Goal: Task Accomplishment & Management: Manage account settings

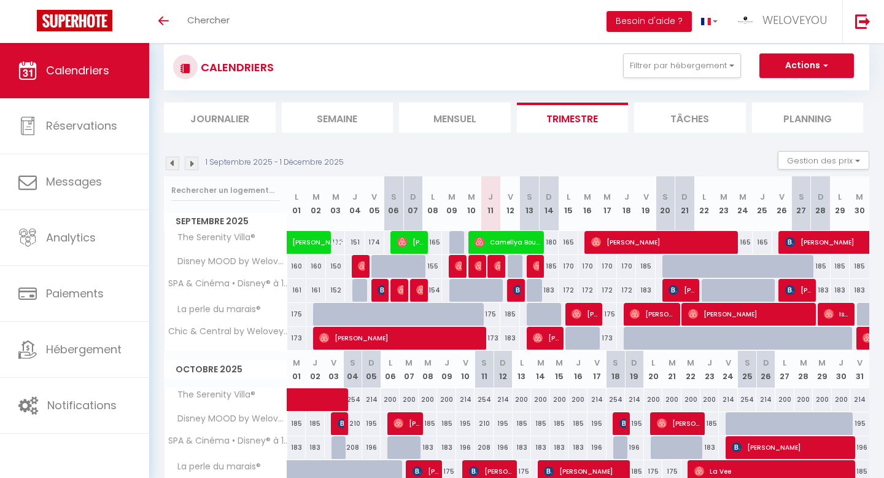
scroll to position [26, 0]
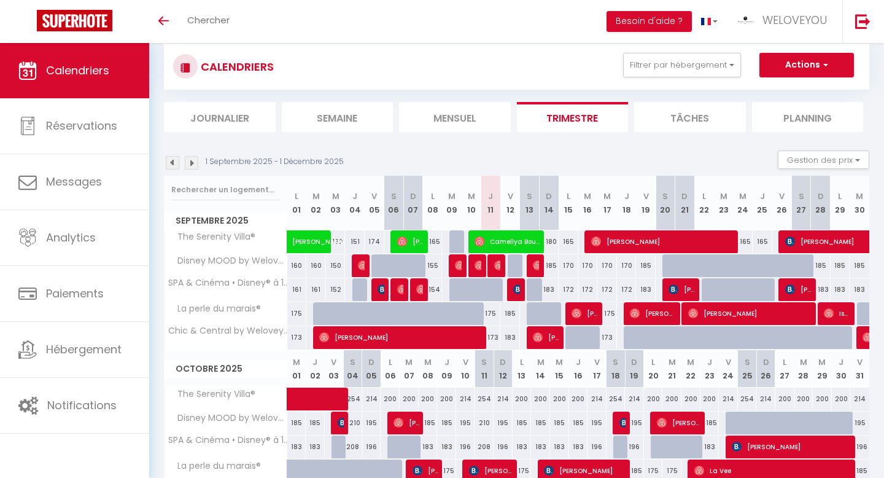
click at [550, 265] on div "185" at bounding box center [549, 265] width 20 height 23
type input "185"
type input "Dim 14 Septembre 2025"
type input "Lun 15 Septembre 2025"
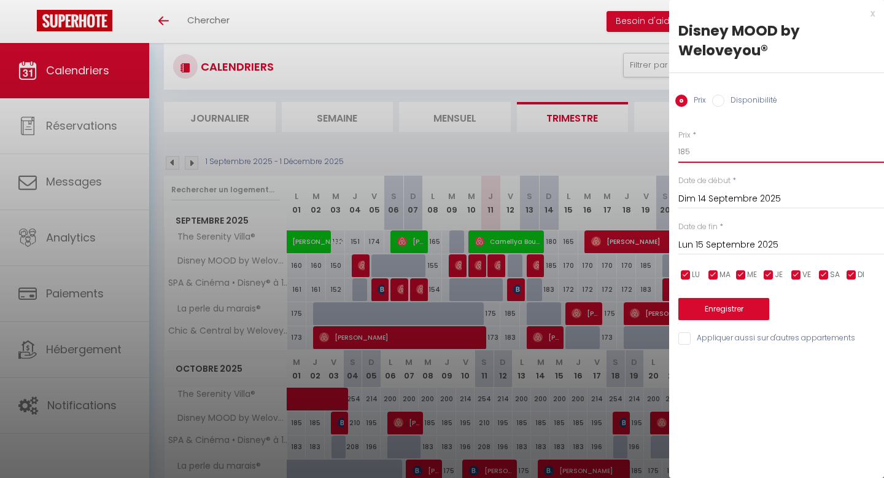
click at [721, 153] on input "185" at bounding box center [781, 152] width 206 height 22
type input "173"
click at [718, 303] on button "Enregistrer" at bounding box center [723, 309] width 91 height 22
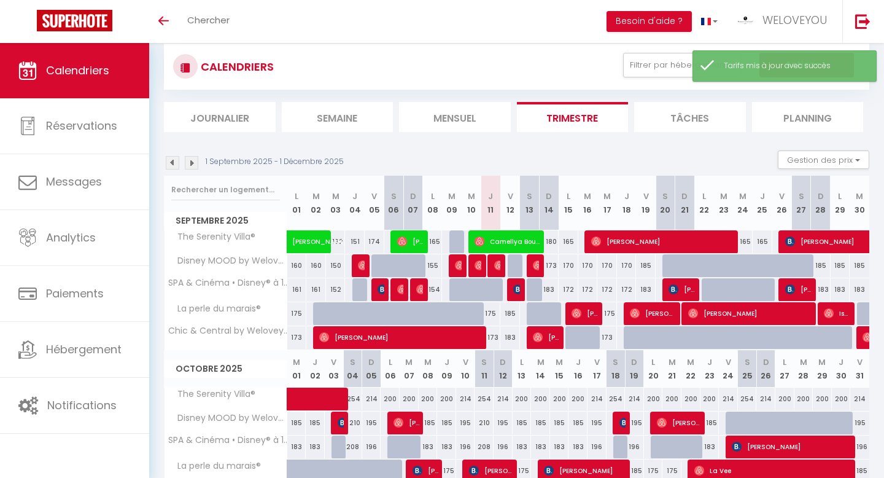
click at [552, 291] on div "183" at bounding box center [549, 289] width 20 height 23
type input "183"
type input "Dim 14 Septembre 2025"
type input "Lun 15 Septembre 2025"
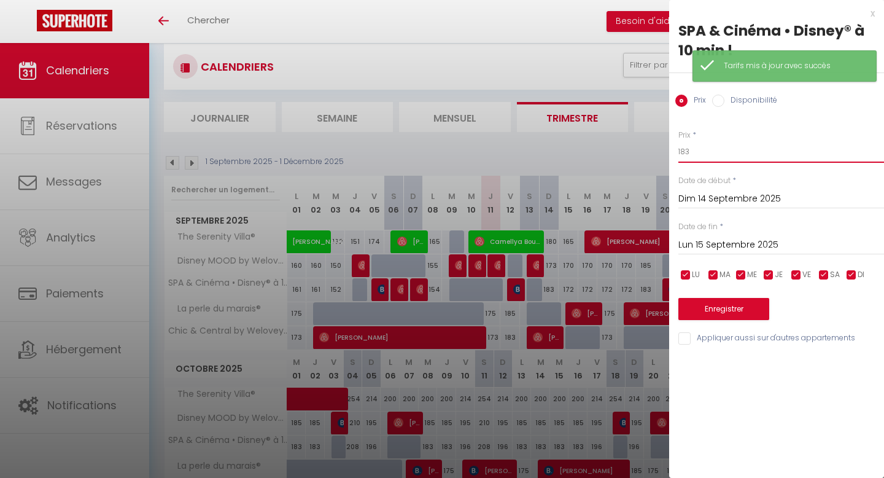
click at [711, 151] on input "183" at bounding box center [781, 152] width 206 height 22
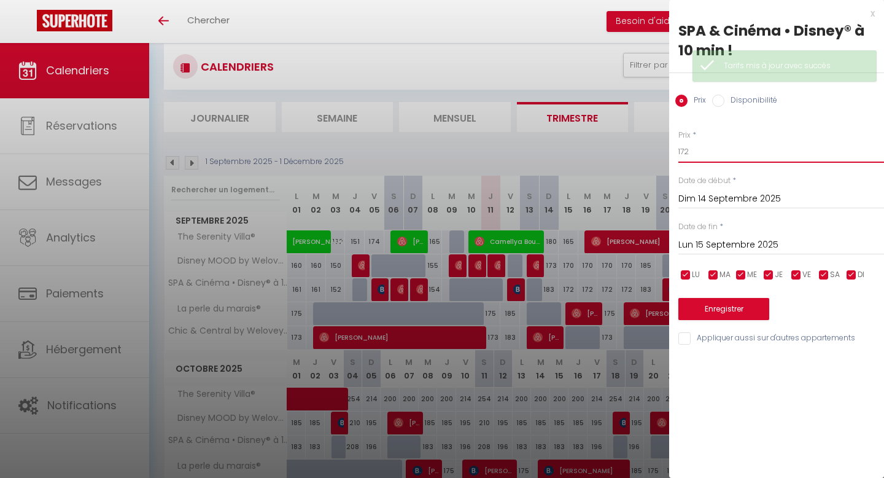
type input "172"
click at [733, 309] on button "Enregistrer" at bounding box center [723, 309] width 91 height 22
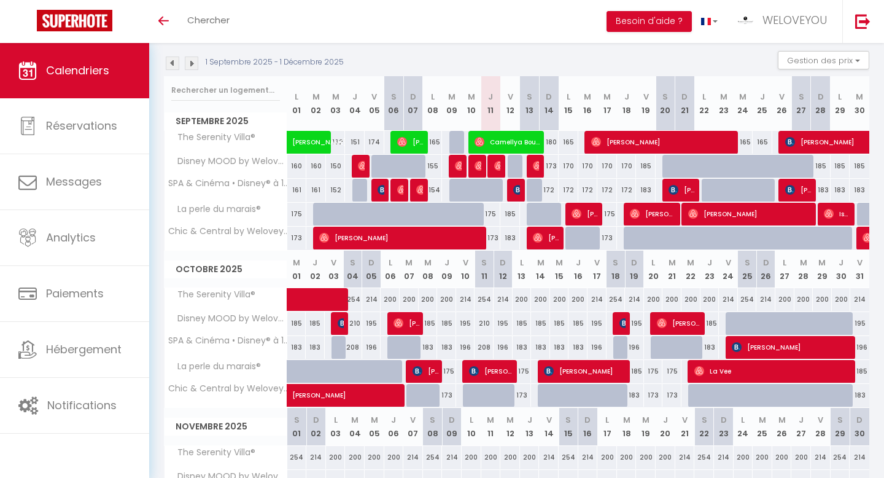
scroll to position [125, 0]
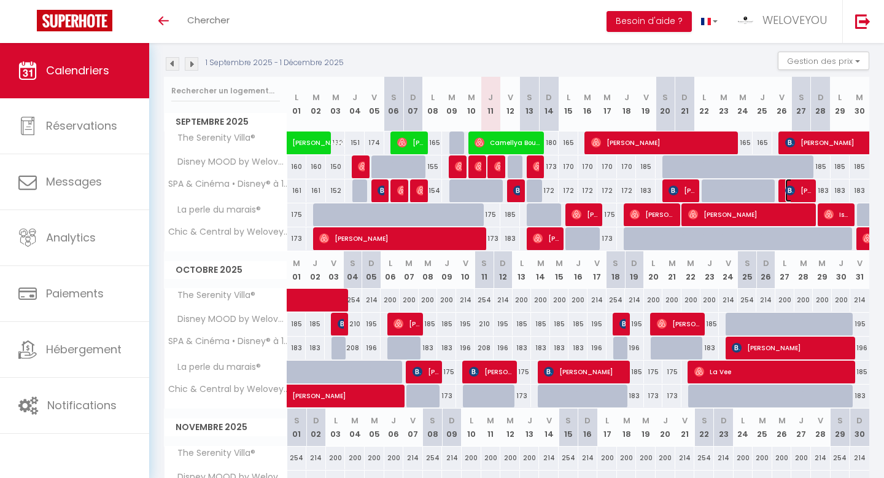
click at [790, 193] on img at bounding box center [790, 190] width 10 height 10
select select "OK"
select select "0"
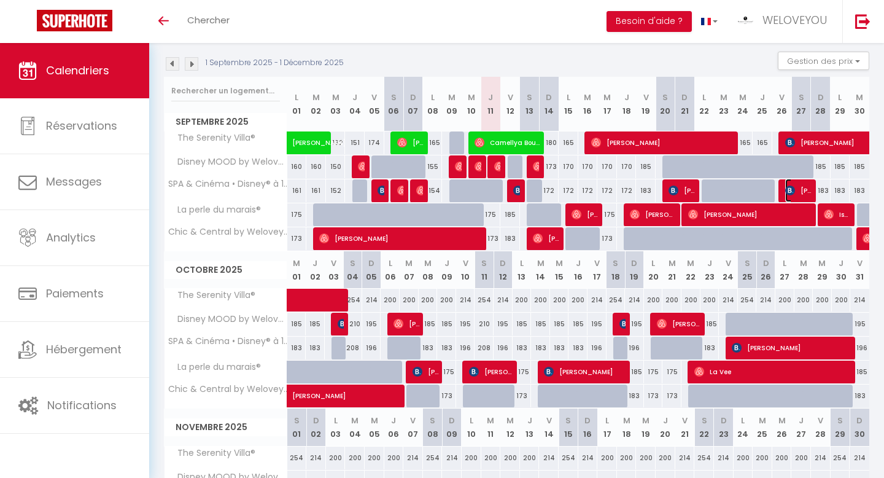
select select "1"
select select
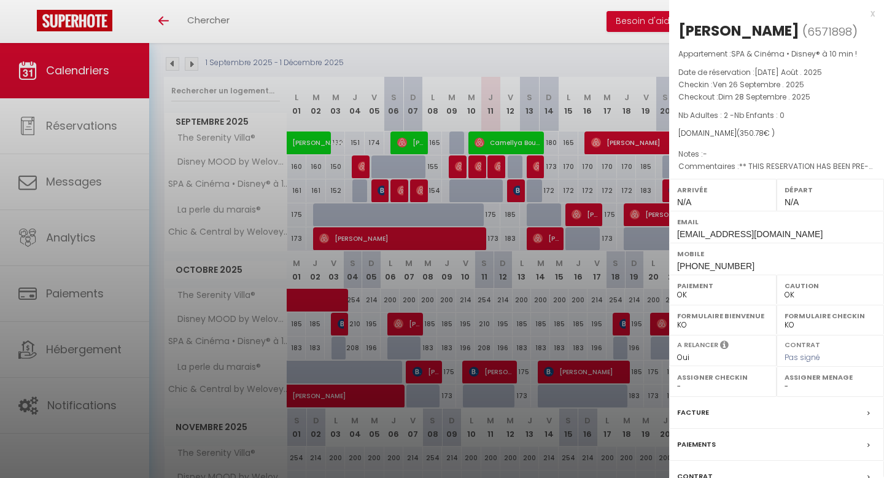
click at [873, 15] on div "x" at bounding box center [772, 13] width 206 height 15
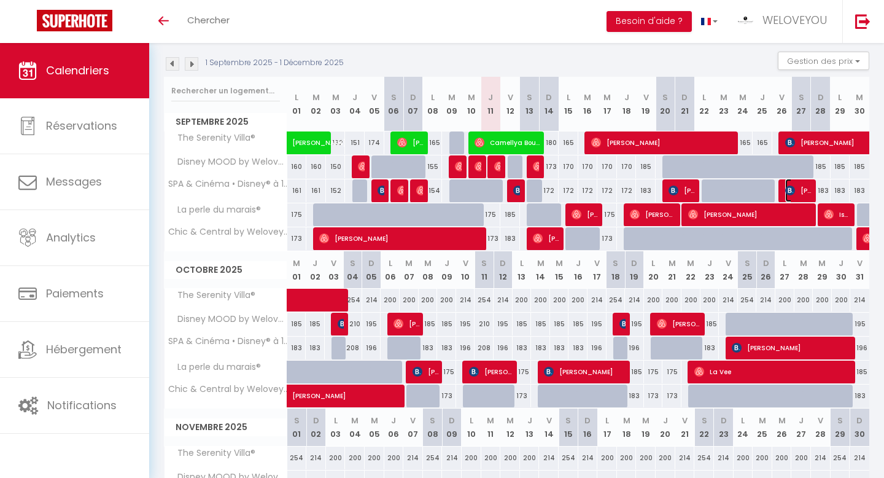
click at [791, 191] on img at bounding box center [790, 190] width 10 height 10
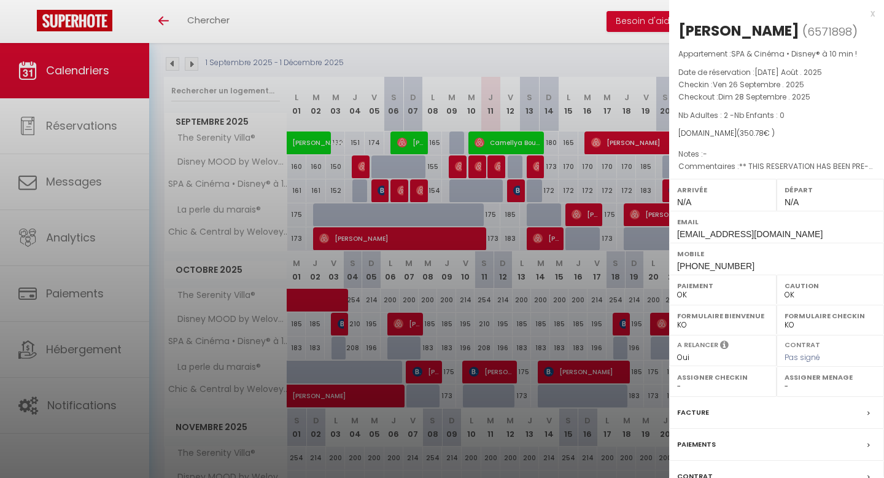
click at [872, 14] on div "x" at bounding box center [772, 13] width 206 height 15
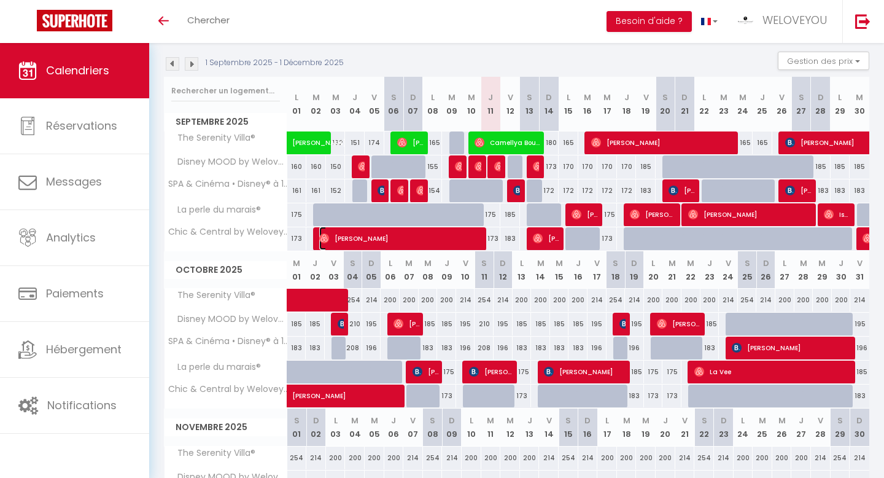
click at [465, 232] on span "[PERSON_NAME]" at bounding box center [401, 237] width 164 height 23
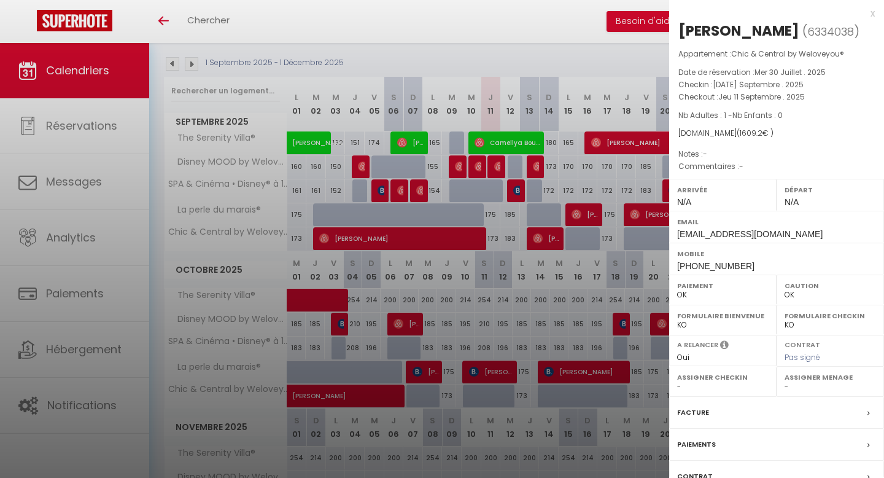
click at [501, 293] on div at bounding box center [442, 239] width 884 height 478
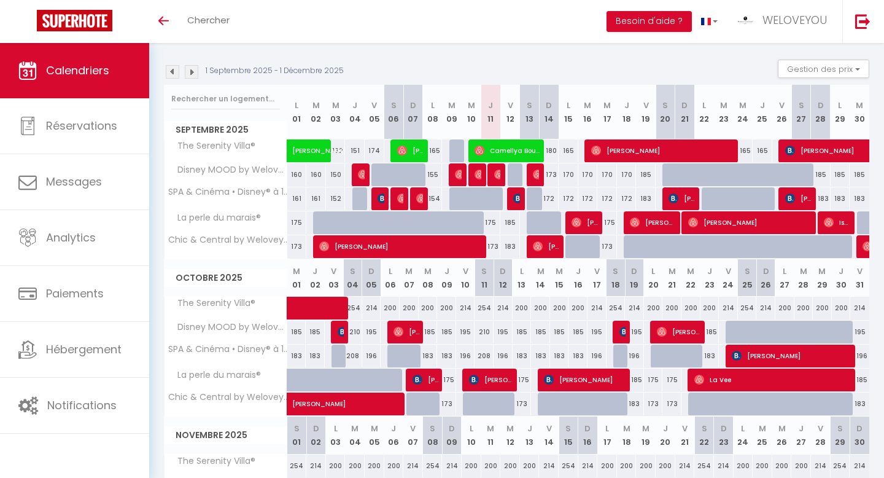
scroll to position [113, 0]
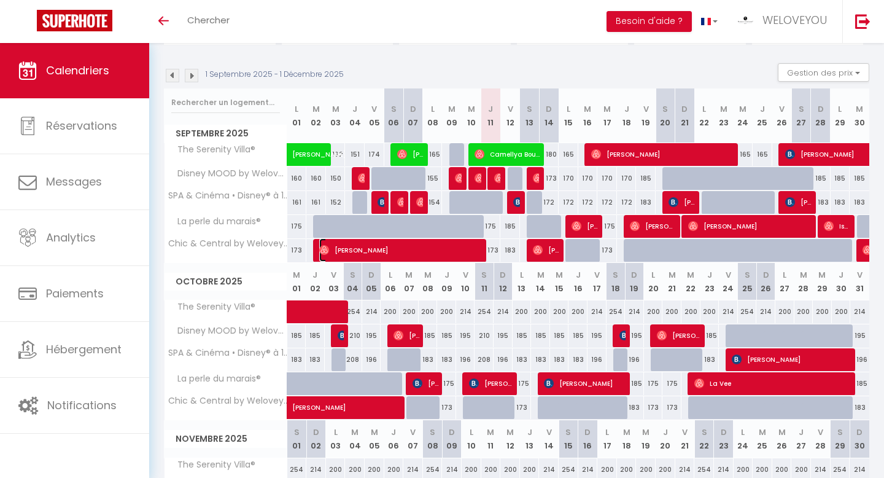
click at [478, 247] on span "[PERSON_NAME]" at bounding box center [401, 249] width 164 height 23
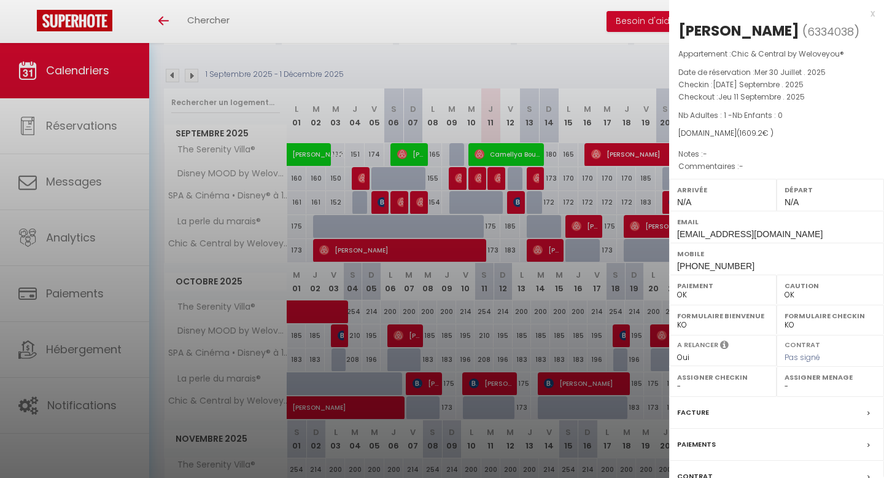
click at [870, 12] on div "x" at bounding box center [772, 13] width 206 height 15
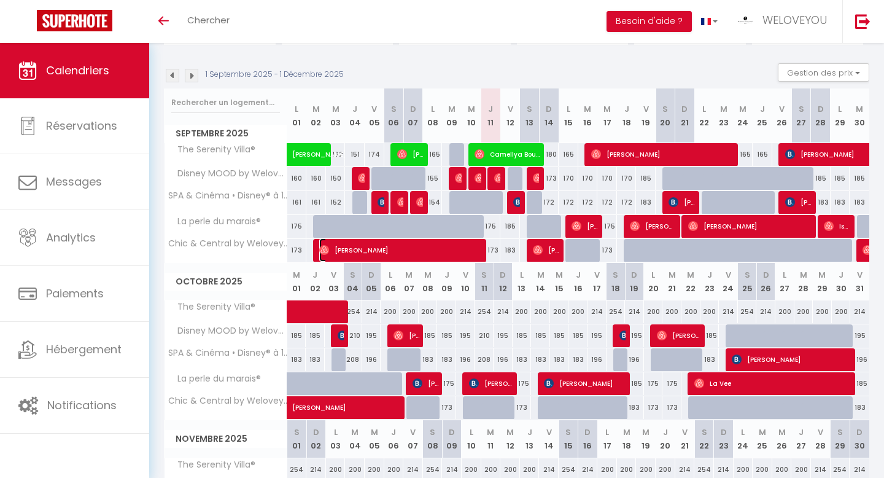
click at [473, 245] on span "[PERSON_NAME]" at bounding box center [401, 249] width 164 height 23
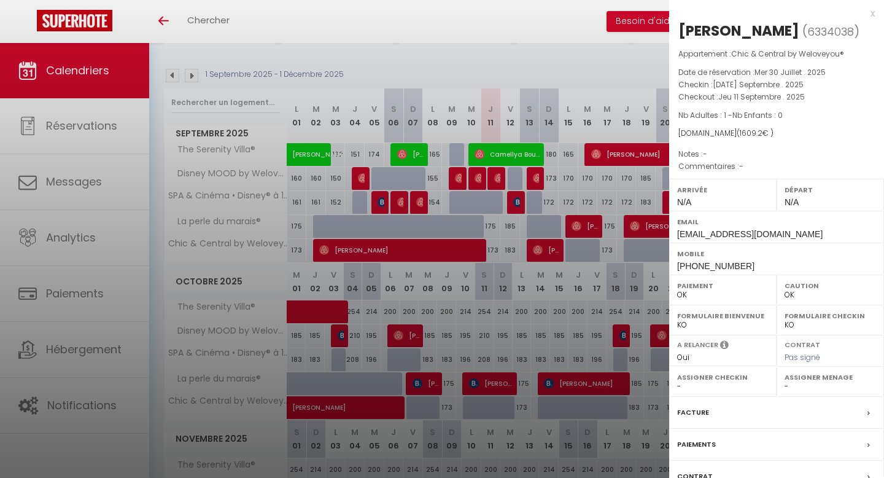
click at [868, 15] on div "x" at bounding box center [772, 13] width 206 height 15
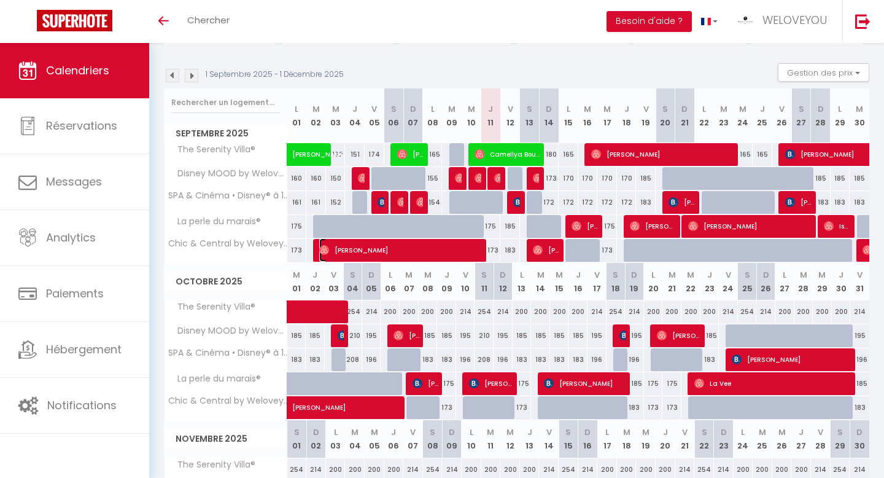
click at [466, 250] on span "[PERSON_NAME]" at bounding box center [401, 249] width 164 height 23
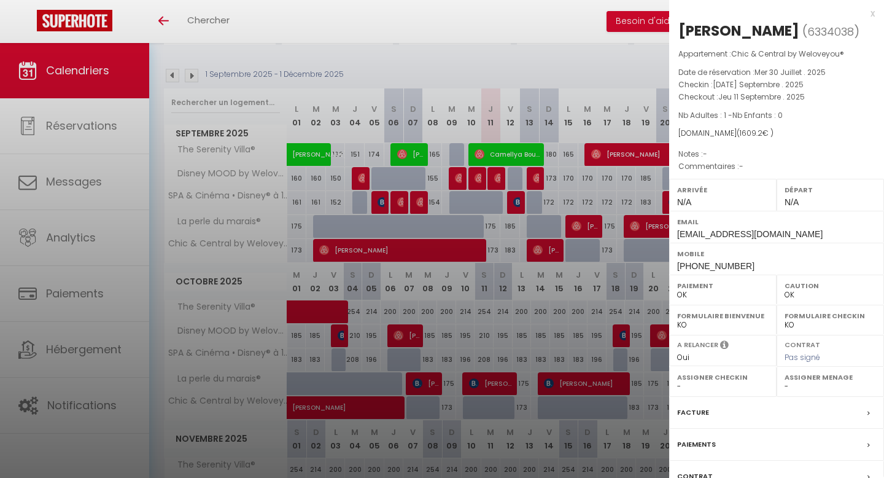
click at [875, 9] on div "x [PERSON_NAME] ( 6334038 ) Appartement : Chic & Central by Weloveyou® Date de …" at bounding box center [776, 286] width 215 height 572
click at [873, 15] on div "x" at bounding box center [772, 13] width 206 height 15
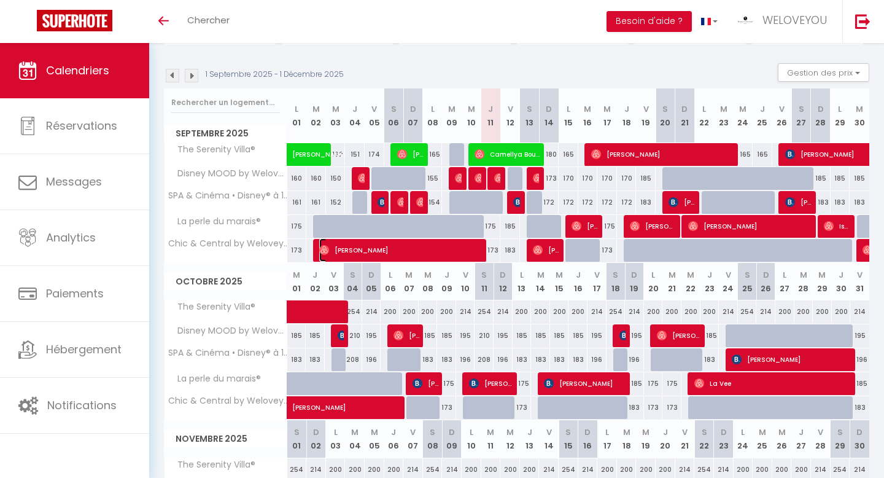
click at [443, 255] on span "[PERSON_NAME]" at bounding box center [401, 249] width 164 height 23
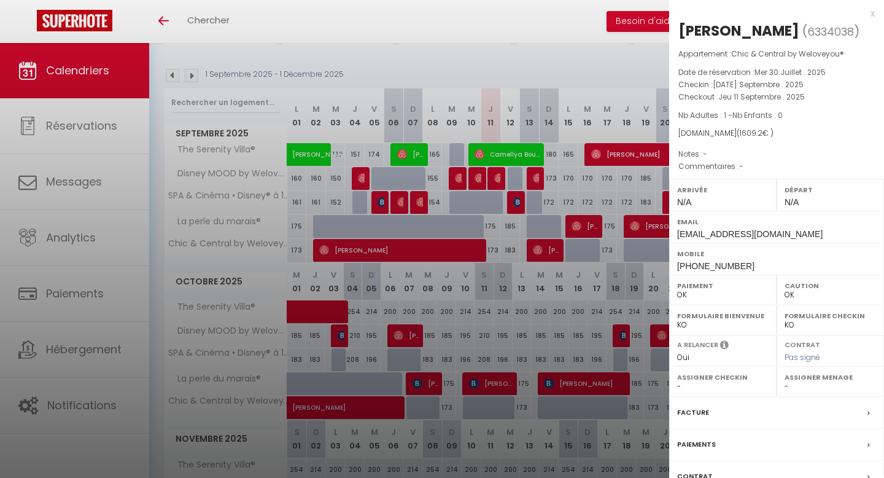
click at [620, 219] on div at bounding box center [442, 239] width 884 height 478
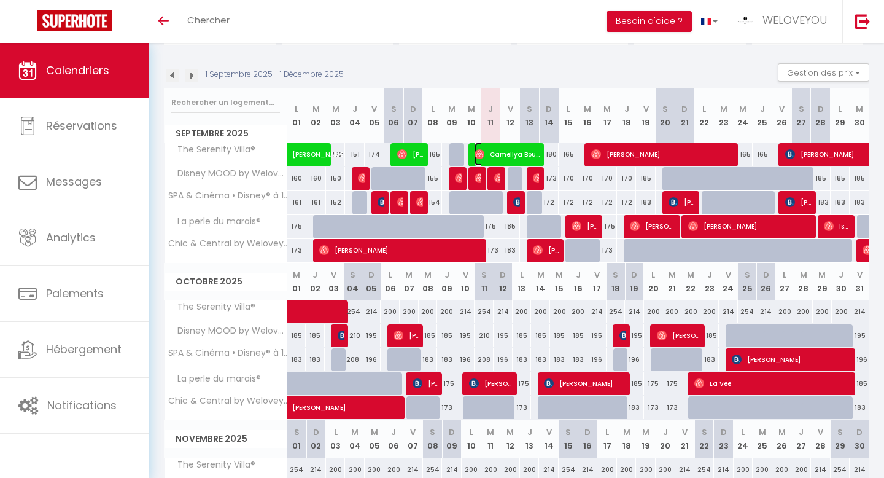
click at [528, 161] on span "Camellya Bouizem" at bounding box center [507, 153] width 66 height 23
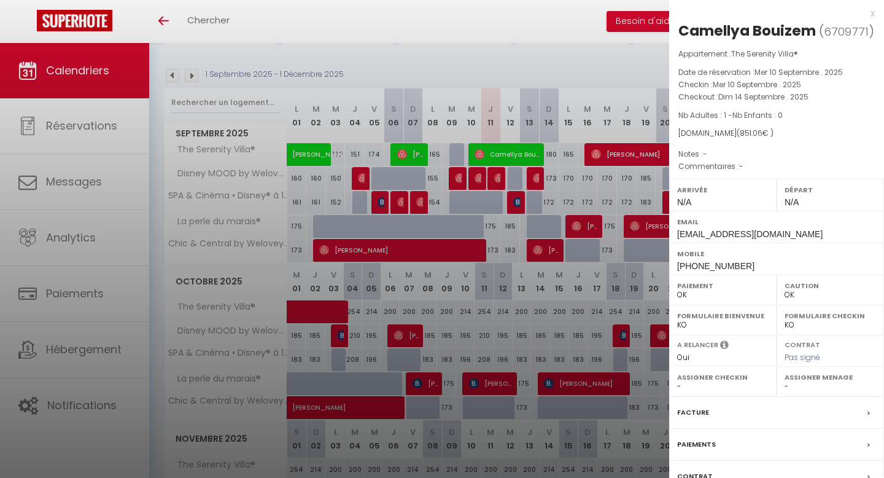
click at [602, 267] on div at bounding box center [442, 239] width 884 height 478
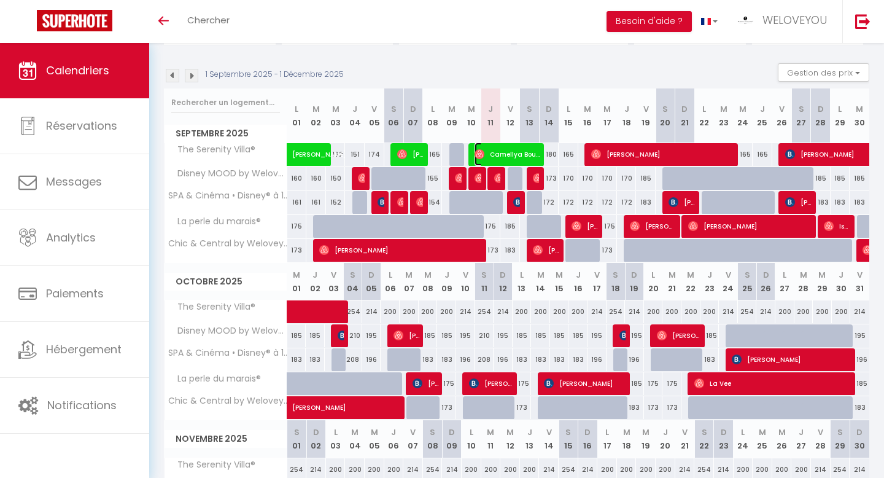
click at [501, 144] on span "Camellya Bouizem" at bounding box center [507, 153] width 66 height 23
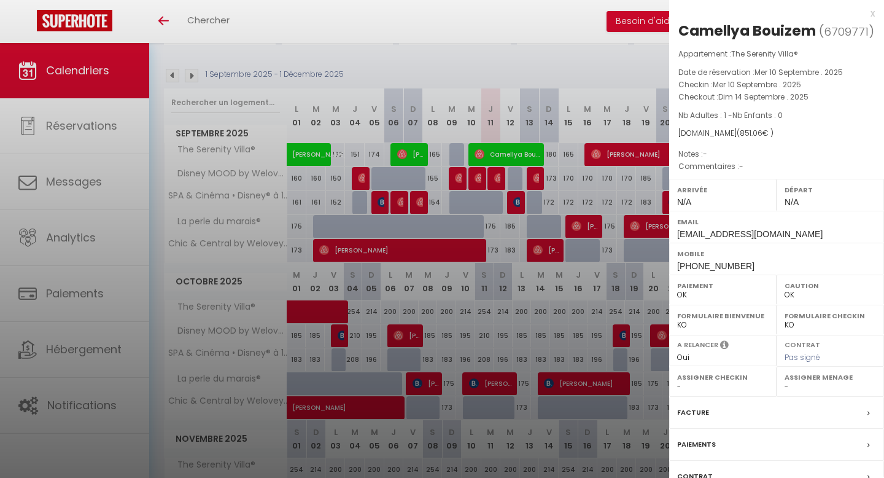
click at [592, 222] on div at bounding box center [442, 239] width 884 height 478
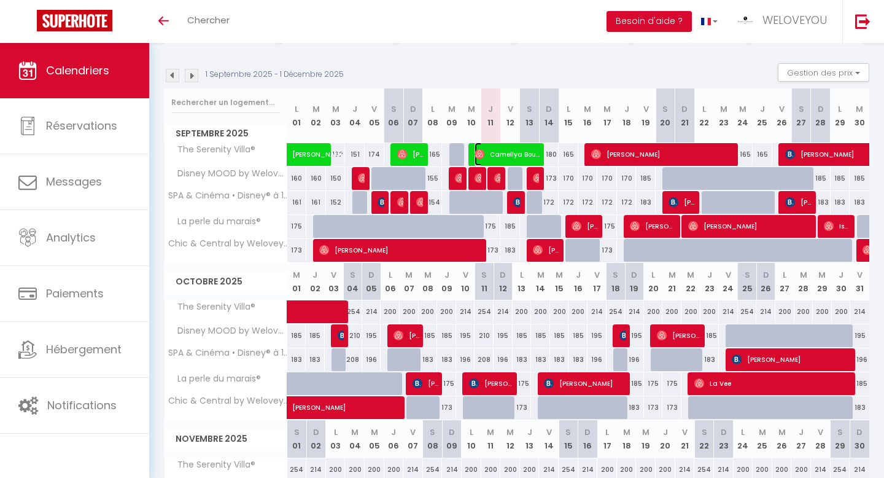
click at [535, 150] on span "Camellya Bouizem" at bounding box center [507, 153] width 66 height 23
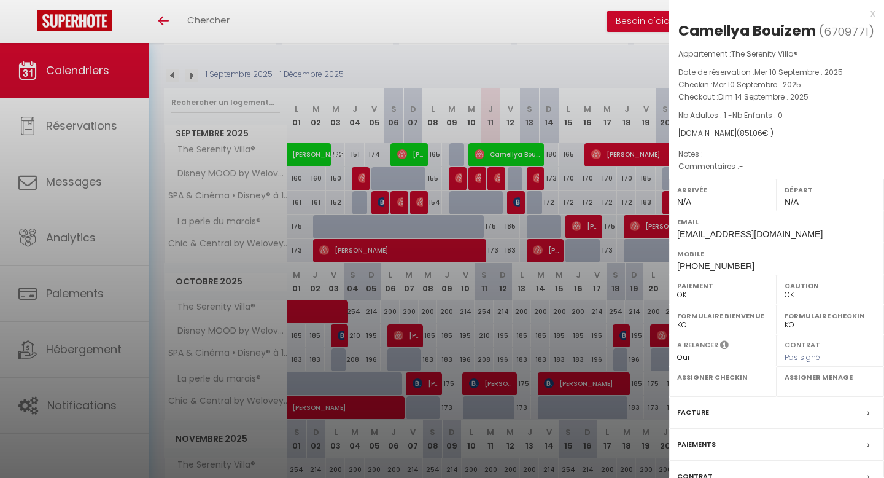
click at [613, 250] on div at bounding box center [442, 239] width 884 height 478
